Goal: Task Accomplishment & Management: Use online tool/utility

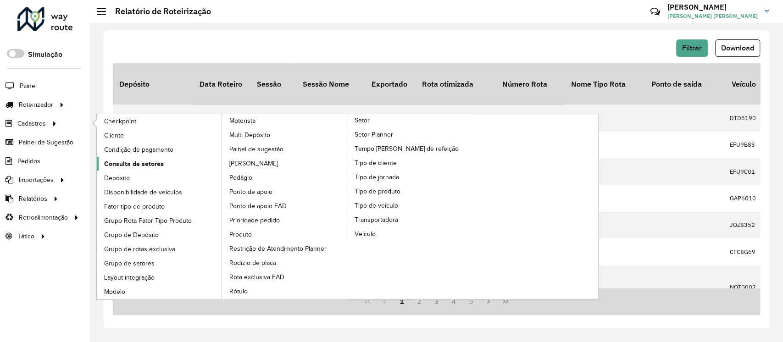
click at [137, 163] on span "Consulta de setores" at bounding box center [134, 164] width 60 height 10
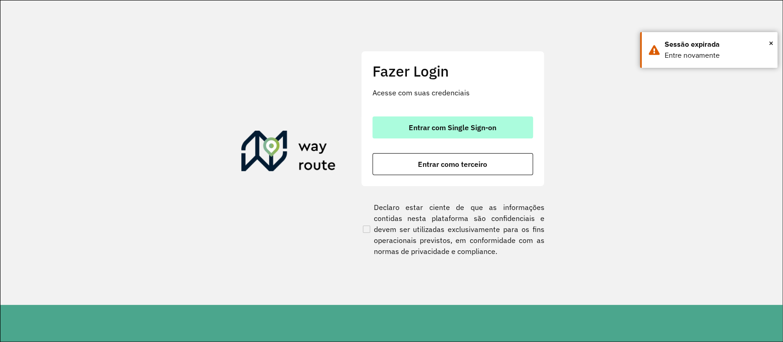
click at [480, 122] on button "Entrar com Single Sign-on" at bounding box center [452, 127] width 160 height 22
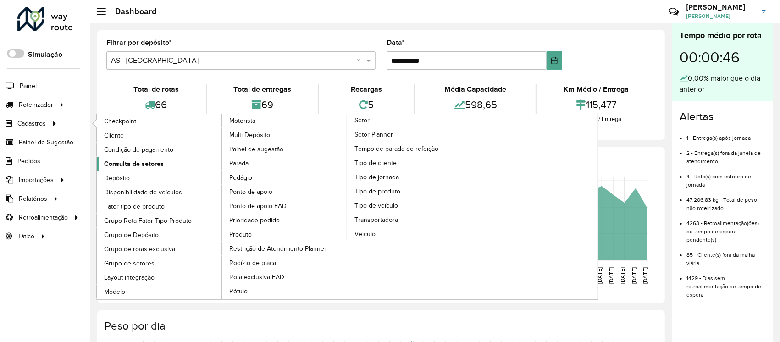
click at [126, 164] on span "Consulta de setores" at bounding box center [134, 164] width 60 height 10
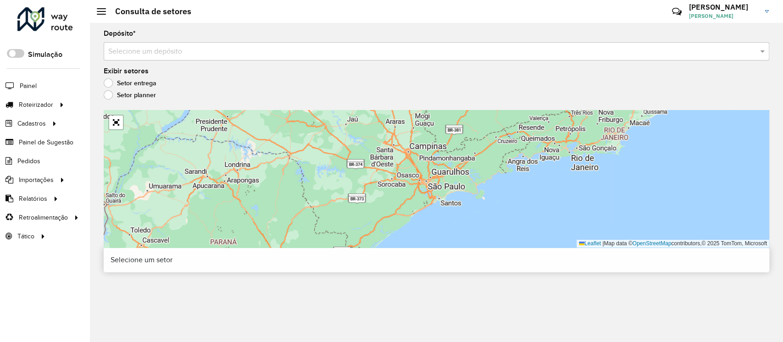
click at [184, 53] on input "text" at bounding box center [427, 51] width 638 height 11
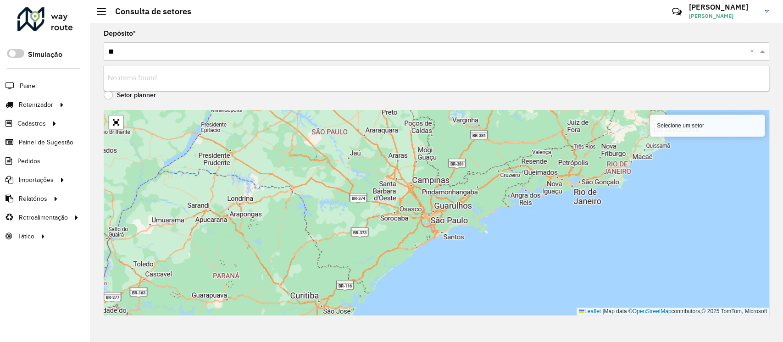
type input "*"
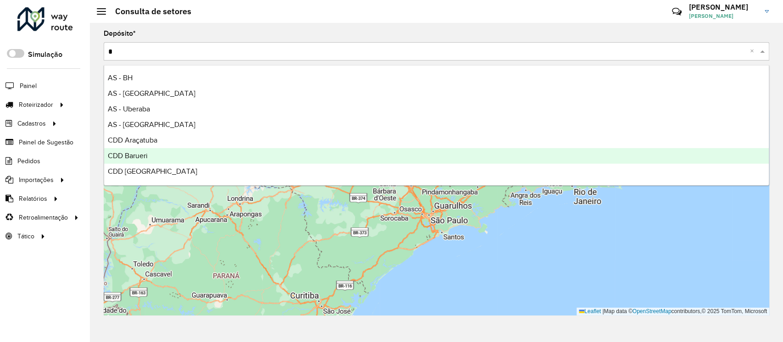
click at [123, 154] on span "CDD Barueri" at bounding box center [128, 156] width 40 height 8
